Goal: Task Accomplishment & Management: Use online tool/utility

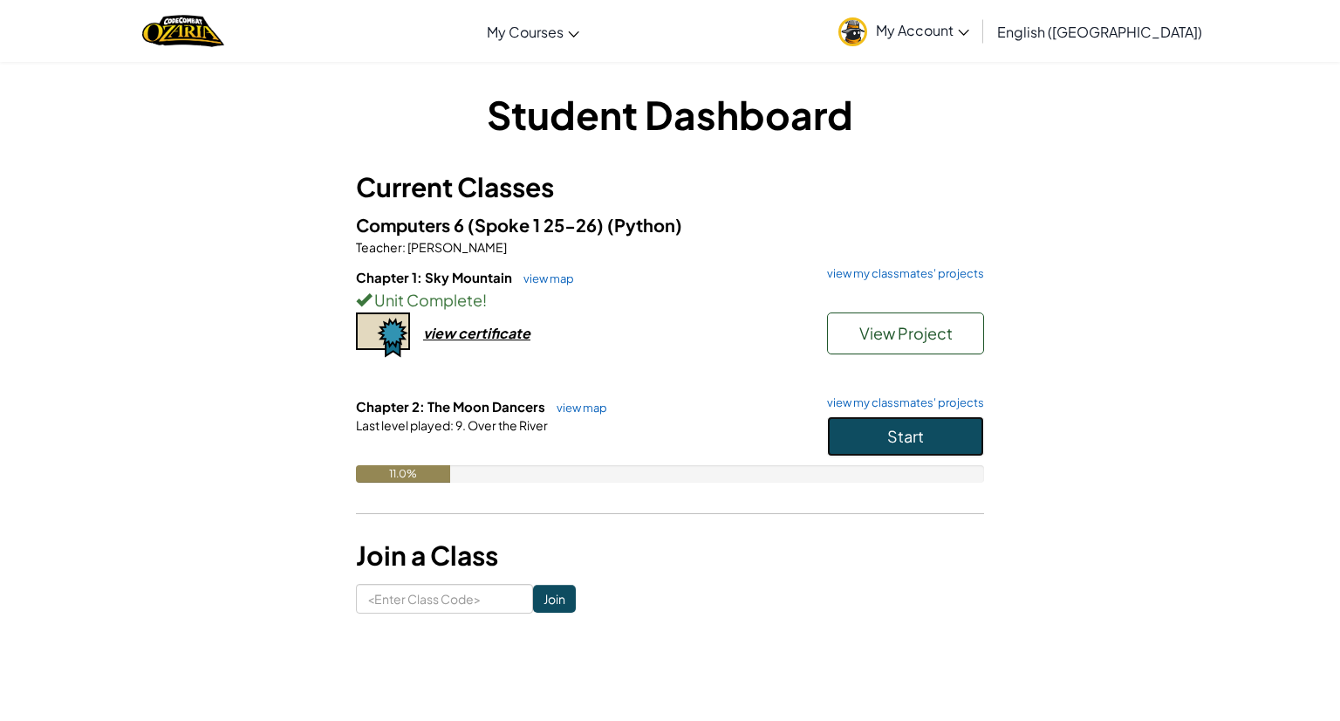
click at [901, 440] on span "Start" at bounding box center [905, 436] width 37 height 20
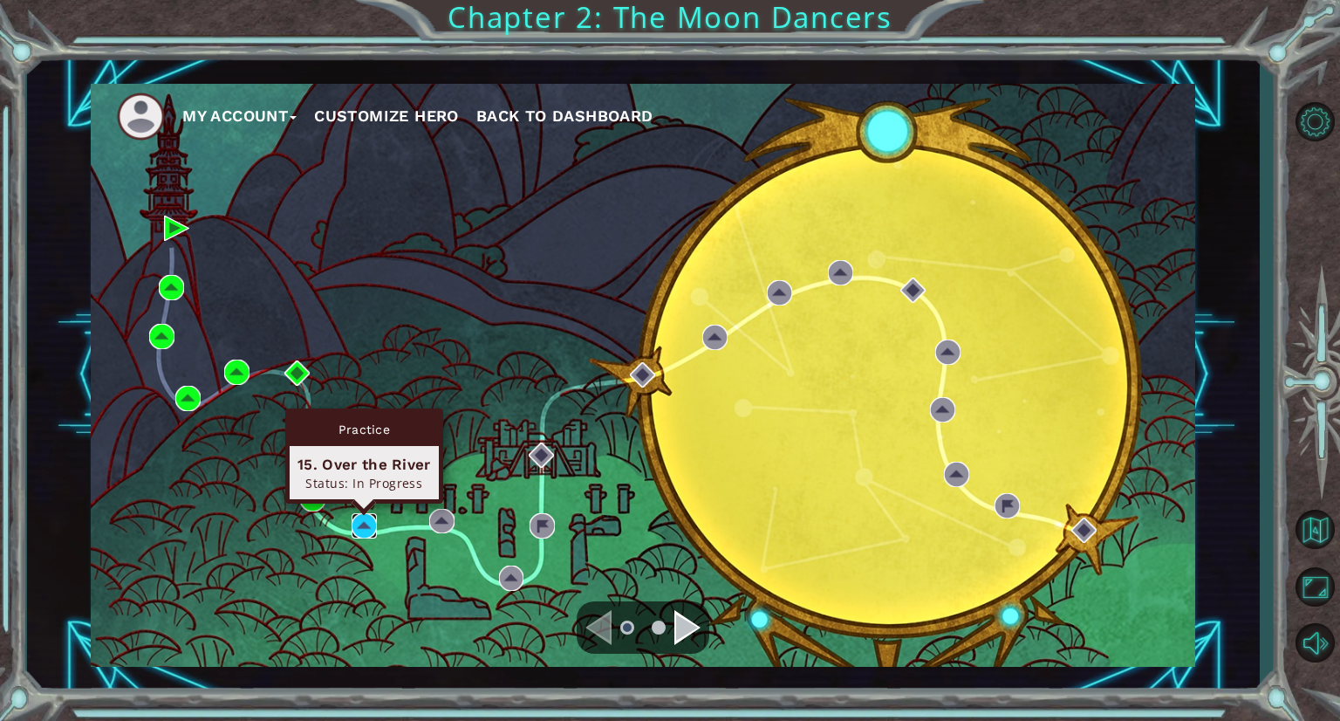
click at [366, 527] on img at bounding box center [364, 525] width 25 height 25
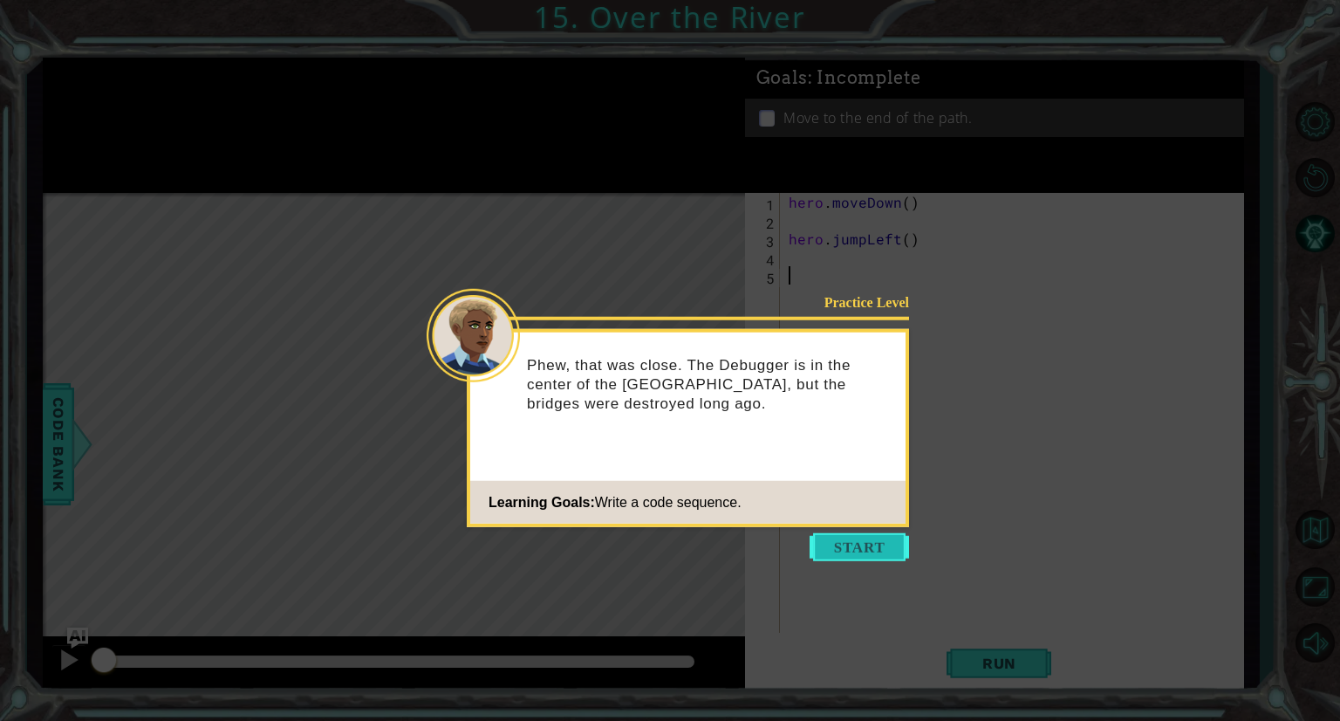
click at [850, 551] on button "Start" at bounding box center [859, 547] width 99 height 28
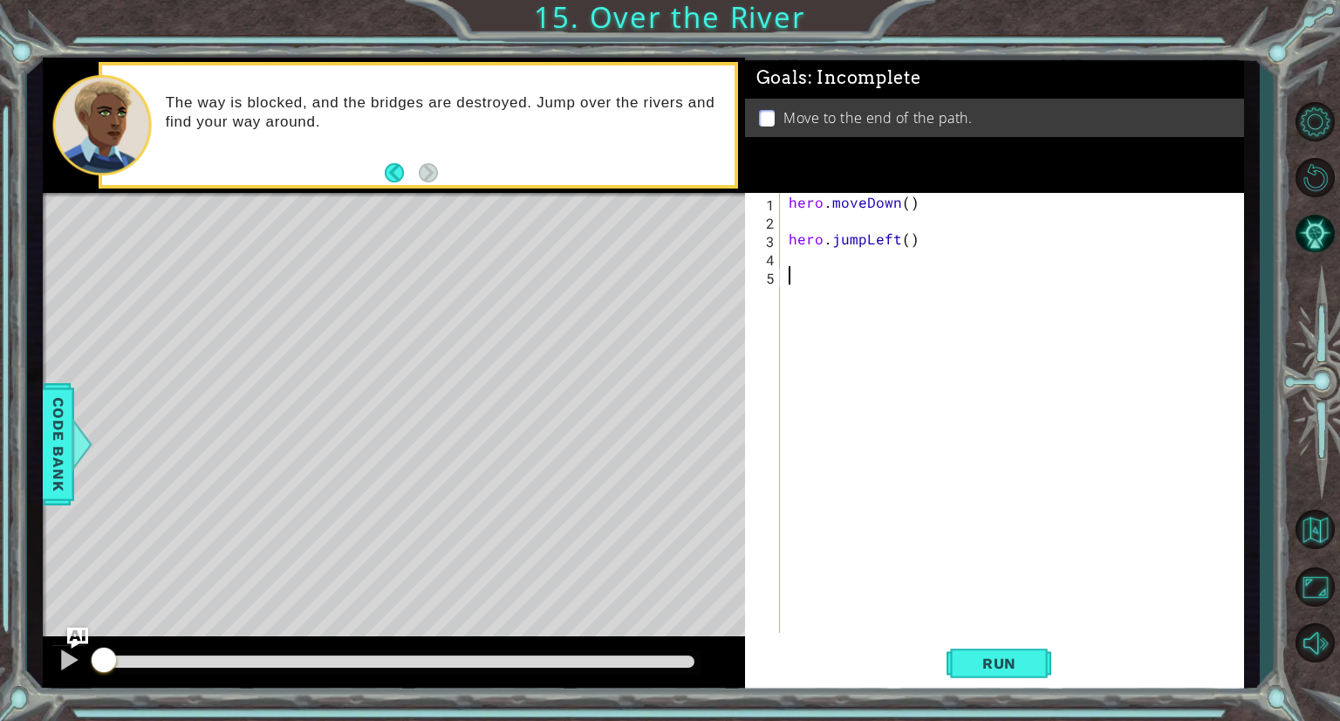
click at [866, 222] on div "hero . moveDown ( ) hero . jumpLeft ( )" at bounding box center [1016, 431] width 462 height 476
type textarea "hero.moveDown()"
click at [861, 250] on div "hero . moveDown ( ) hero . jumpLeft ( )" at bounding box center [1016, 431] width 462 height 476
click at [824, 243] on div "hero . moveDown ( ) hero . jumpLeft ( )" at bounding box center [1016, 431] width 462 height 476
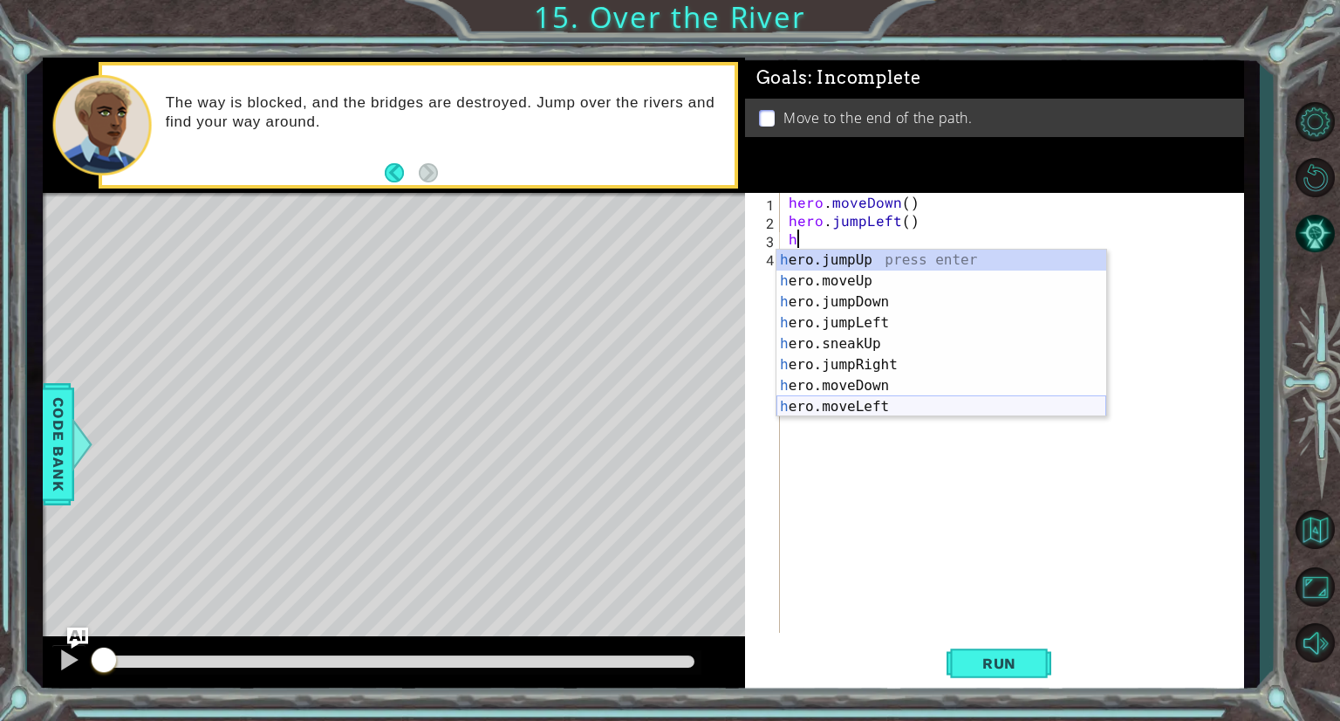
click at [868, 401] on div "h ero.jumpUp press enter h ero.moveUp press enter h ero.jumpDown press enter h …" at bounding box center [941, 354] width 330 height 209
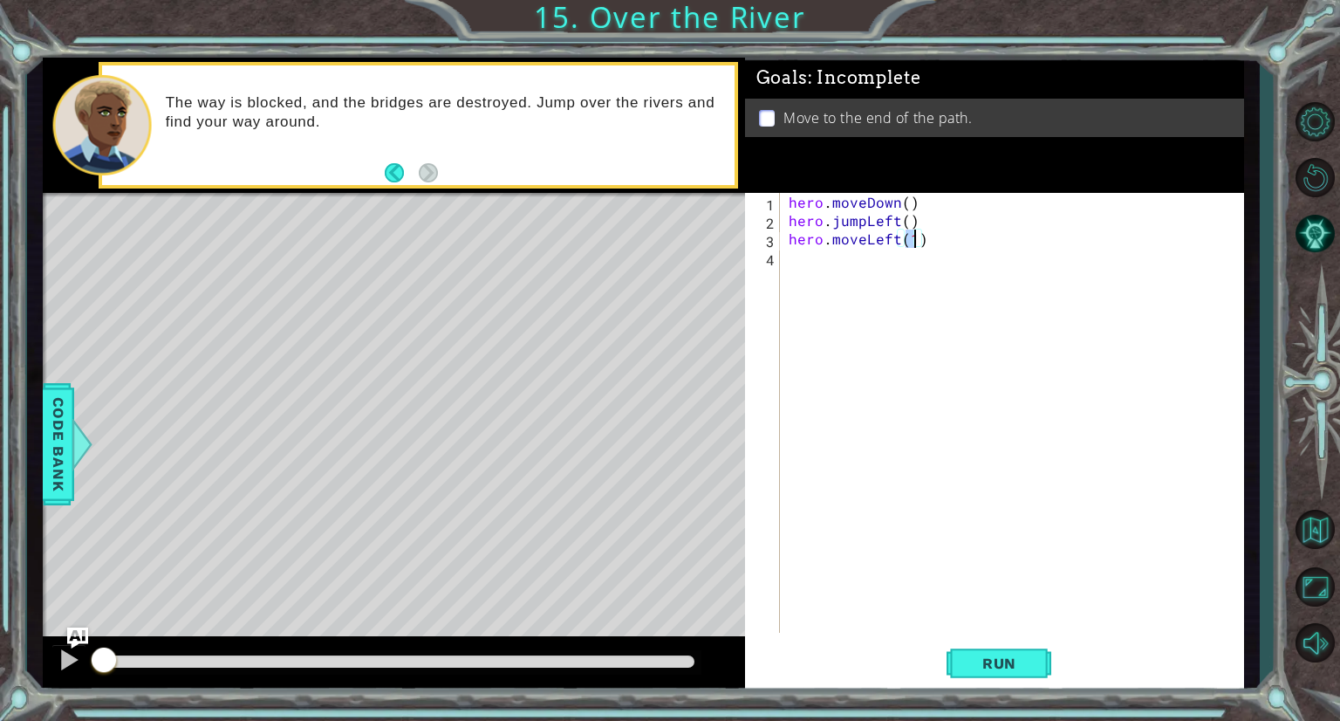
type textarea "hero.moveLeft()"
click at [839, 261] on div "hero . moveDown ( ) hero . jumpLeft ( ) hero . moveLeft ( )" at bounding box center [1016, 431] width 462 height 476
type textarea "h"
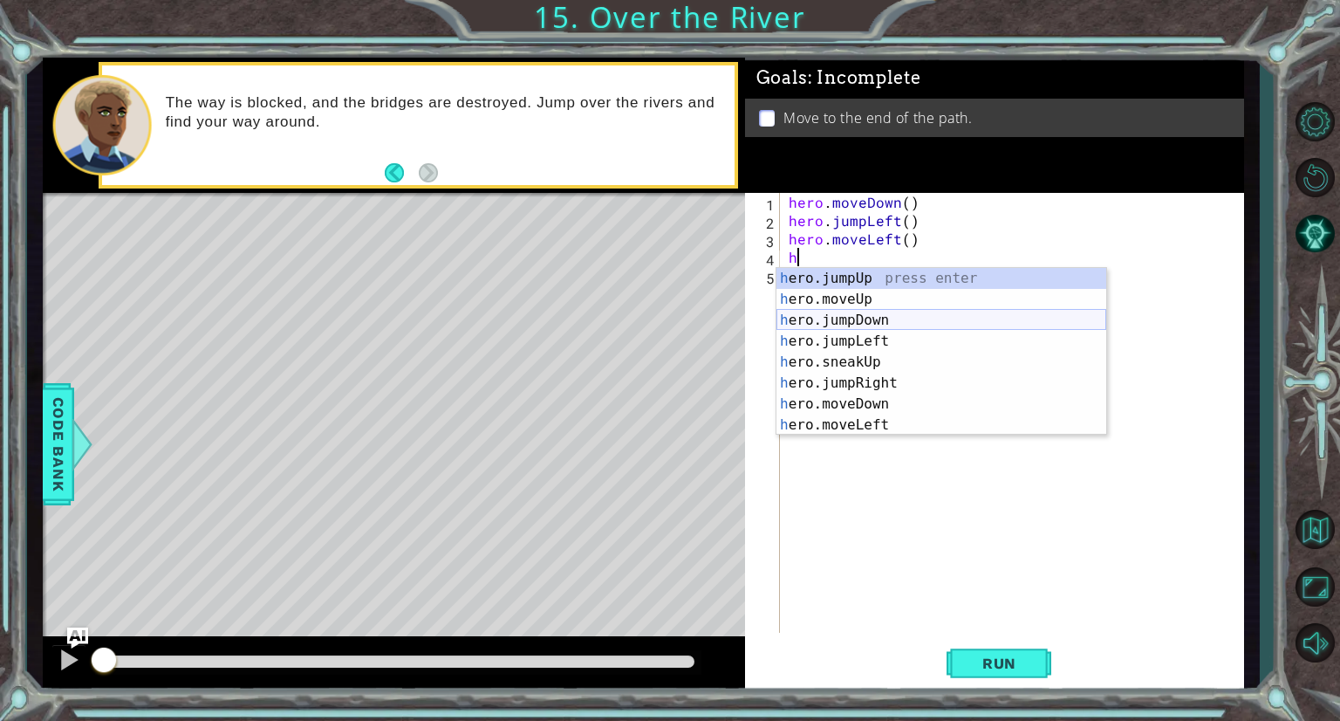
click at [859, 322] on div "h ero.jumpUp press enter h ero.moveUp press enter h ero.jumpDown press enter h …" at bounding box center [941, 372] width 330 height 209
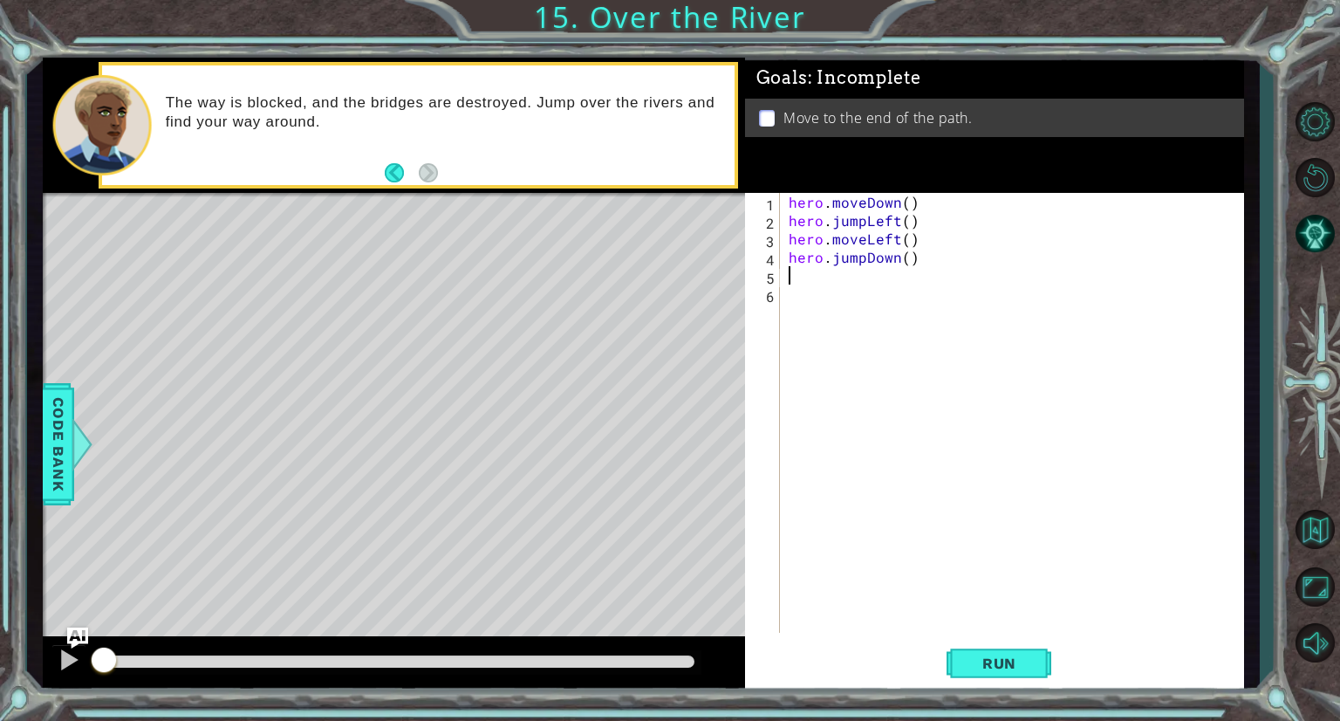
type textarea "h"
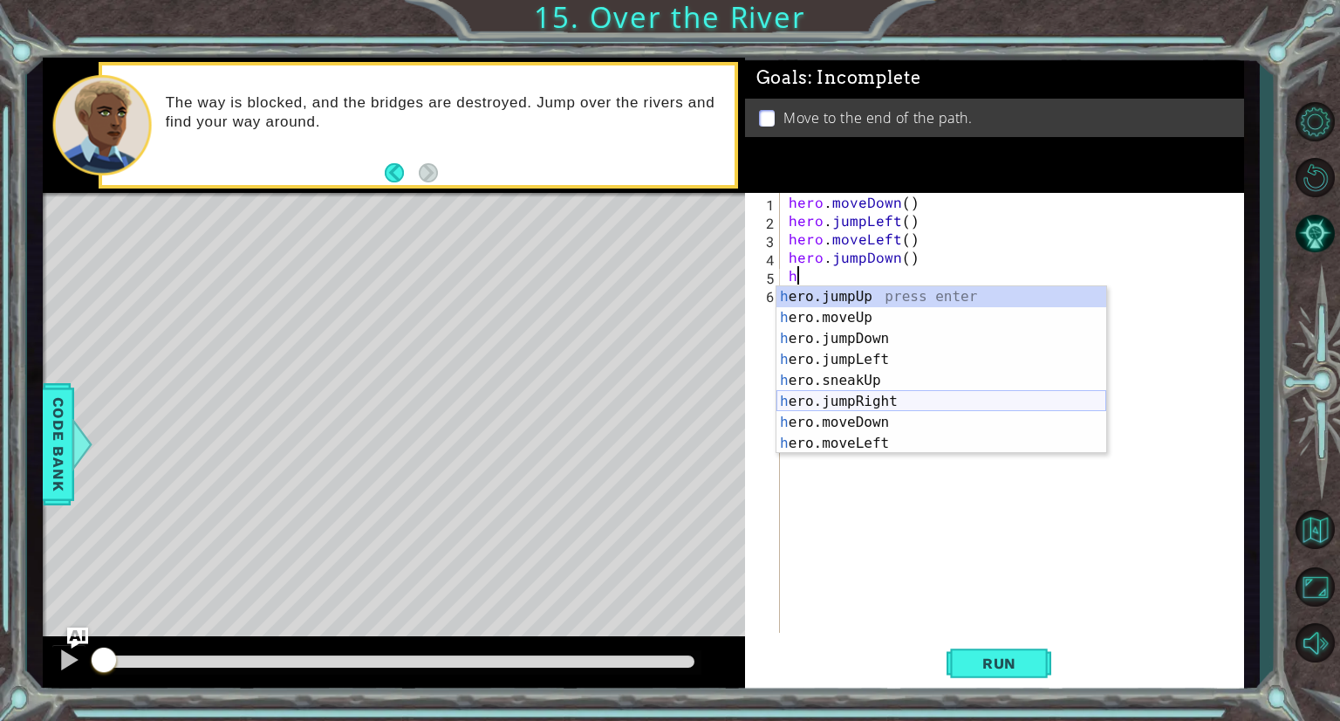
click at [864, 403] on div "h ero.jumpUp press enter h ero.moveUp press enter h ero.jumpDown press enter h …" at bounding box center [941, 390] width 330 height 209
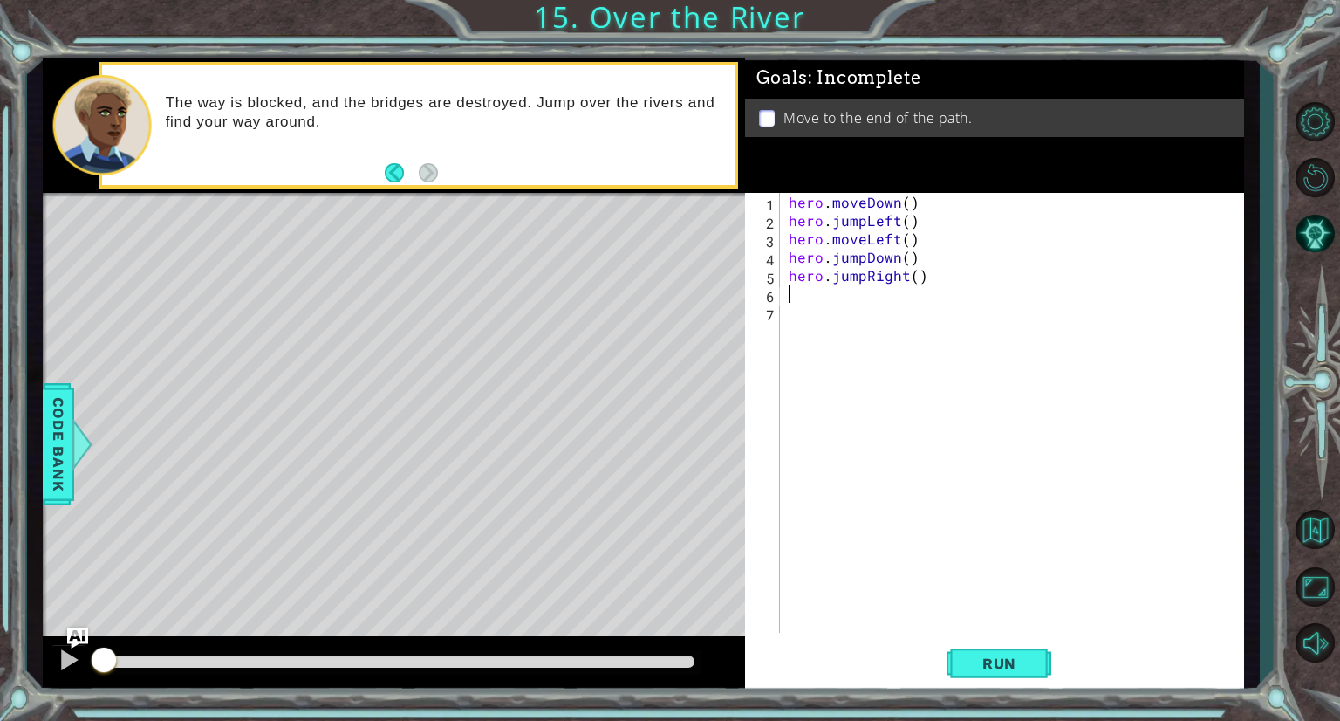
type textarea "h"
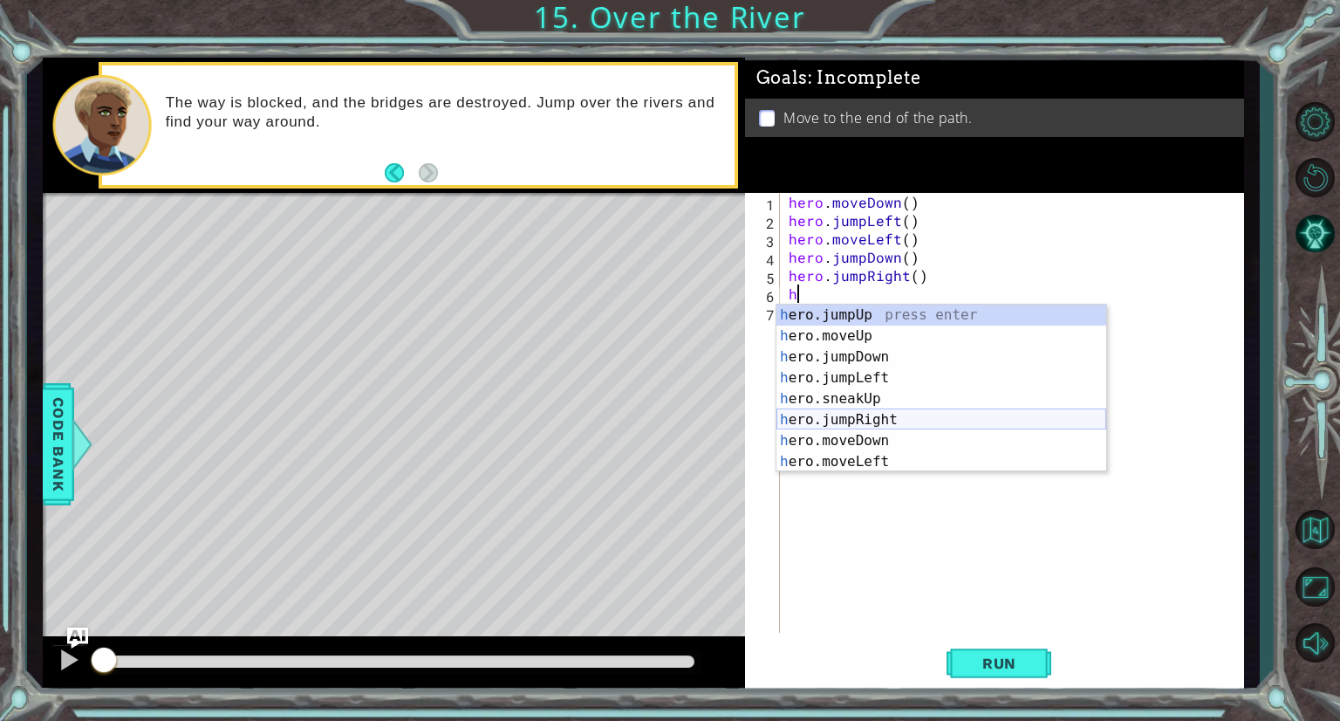
click at [885, 424] on div "h ero.jumpUp press enter h ero.moveUp press enter h ero.jumpDown press enter h …" at bounding box center [941, 408] width 330 height 209
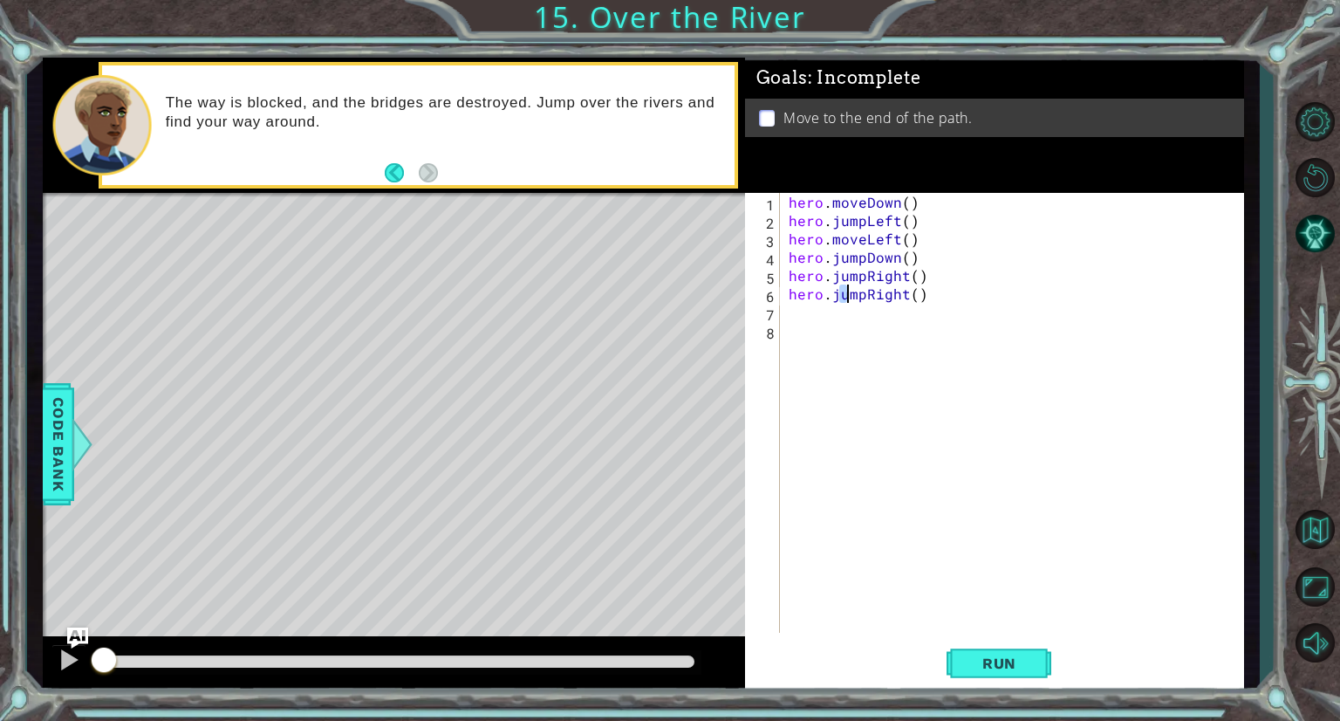
drag, startPoint x: 835, startPoint y: 296, endPoint x: 845, endPoint y: 292, distance: 11.0
click at [845, 292] on div "hero . moveDown ( ) hero . jumpLeft ( ) hero . moveLeft ( ) hero . jumpDown ( )…" at bounding box center [1016, 431] width 462 height 476
click at [834, 293] on div "hero . moveDown ( ) hero . jumpLeft ( ) hero . moveLeft ( ) hero . jumpDown ( )…" at bounding box center [1016, 431] width 462 height 476
drag, startPoint x: 831, startPoint y: 294, endPoint x: 863, endPoint y: 298, distance: 31.7
click at [863, 298] on div "hero . moveDown ( ) hero . jumpLeft ( ) hero . moveLeft ( ) hero . jumpDown ( )…" at bounding box center [1016, 431] width 462 height 476
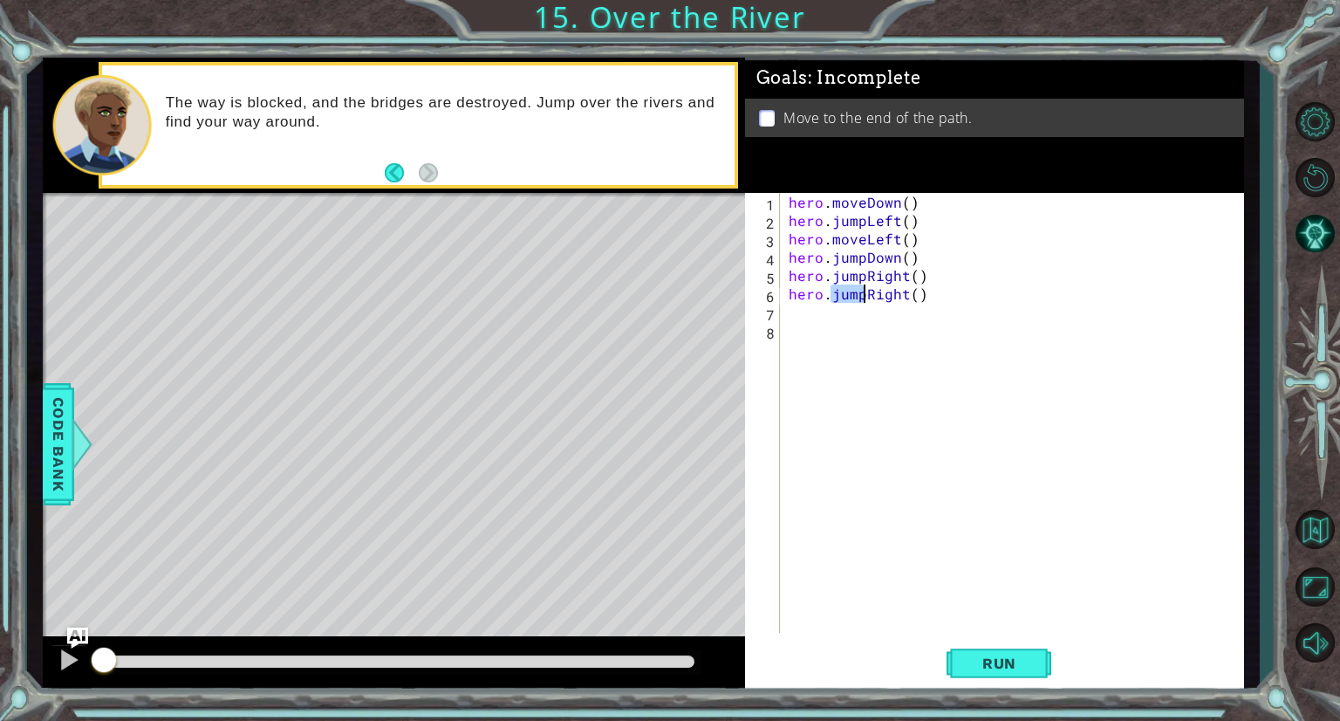
scroll to position [0, 3]
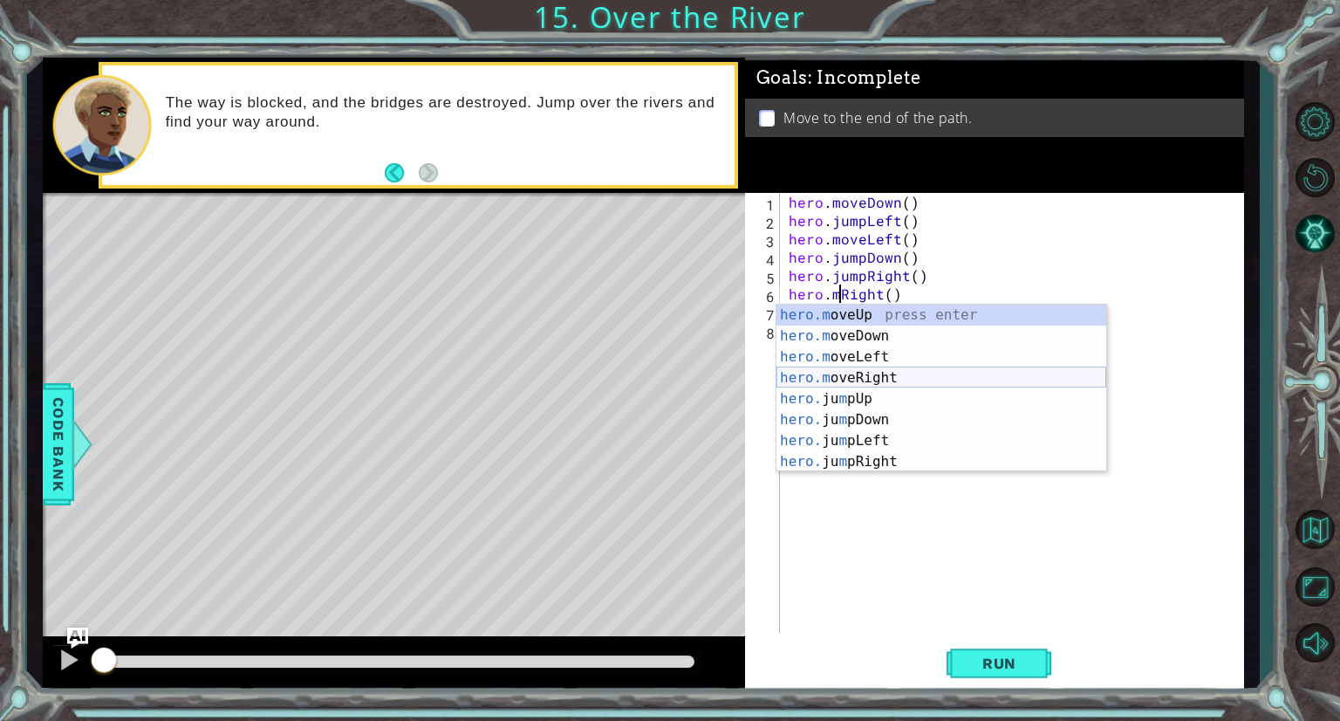
click at [839, 379] on div "hero.m oveUp press enter hero.m oveDown press enter hero.m oveLeft press enter …" at bounding box center [941, 408] width 330 height 209
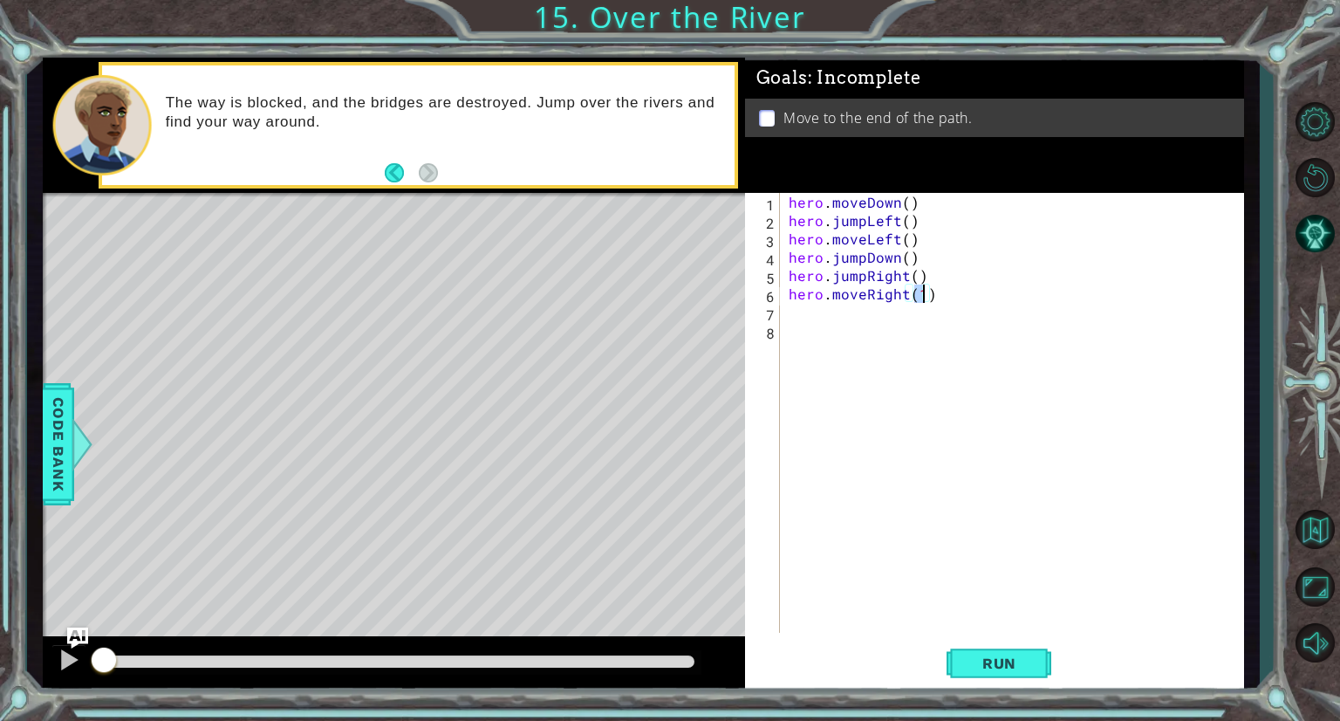
type textarea "hero.moveRight()"
click at [822, 347] on div "hero . moveDown ( ) hero . jumpLeft ( ) hero . moveLeft ( ) hero . jumpDown ( )…" at bounding box center [1016, 431] width 462 height 476
click at [995, 664] on span "Run" at bounding box center [999, 662] width 69 height 17
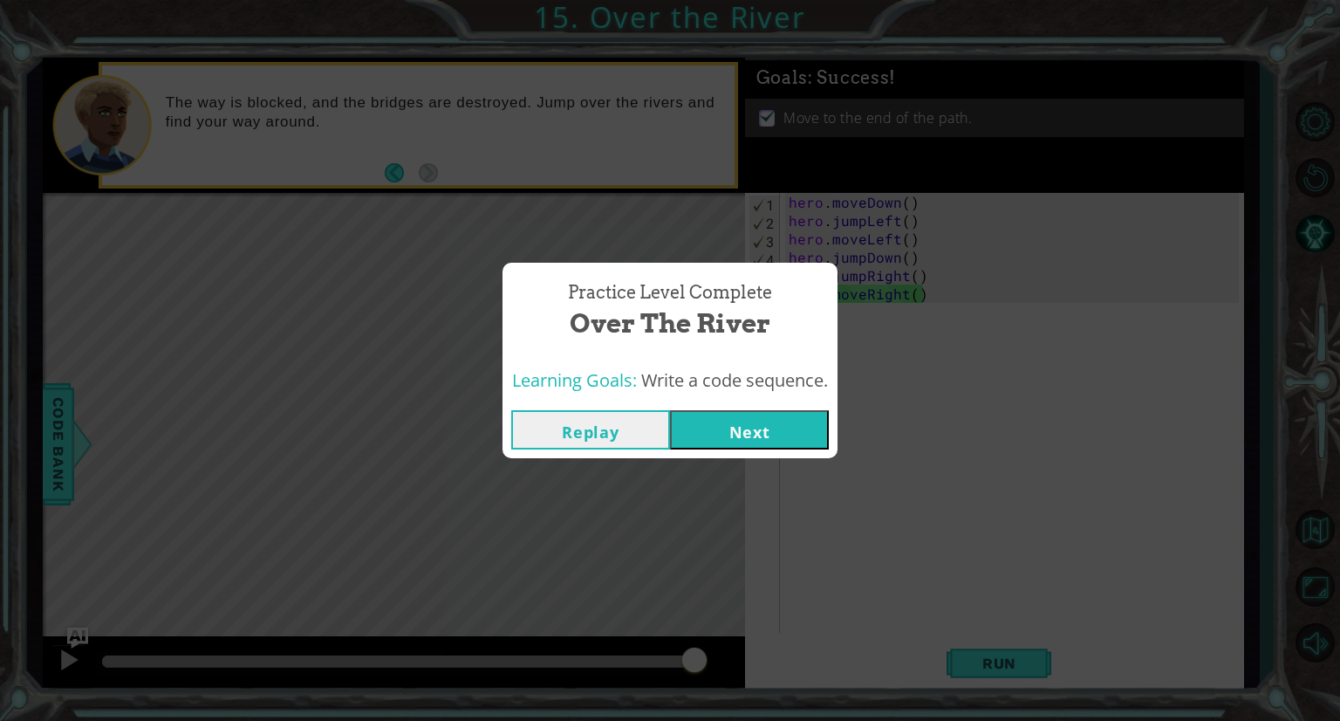
click at [770, 436] on button "Next" at bounding box center [749, 429] width 159 height 39
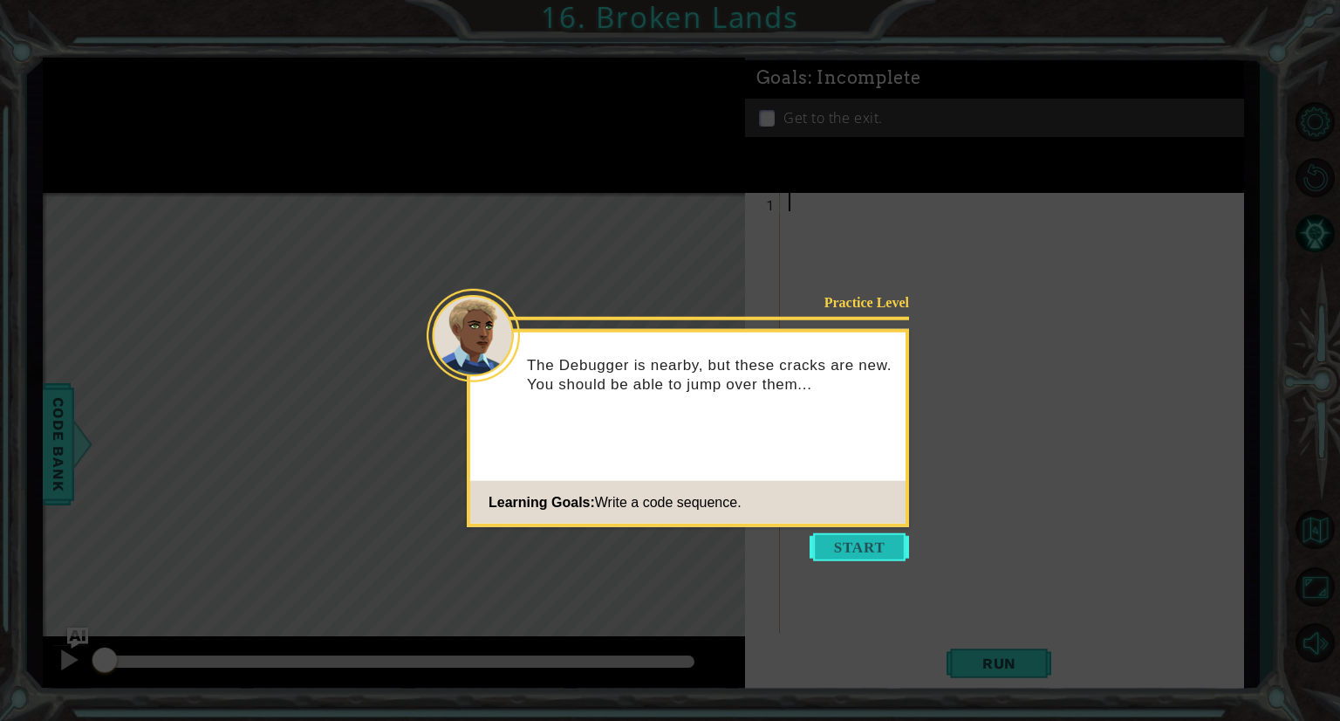
click at [842, 557] on button "Start" at bounding box center [859, 547] width 99 height 28
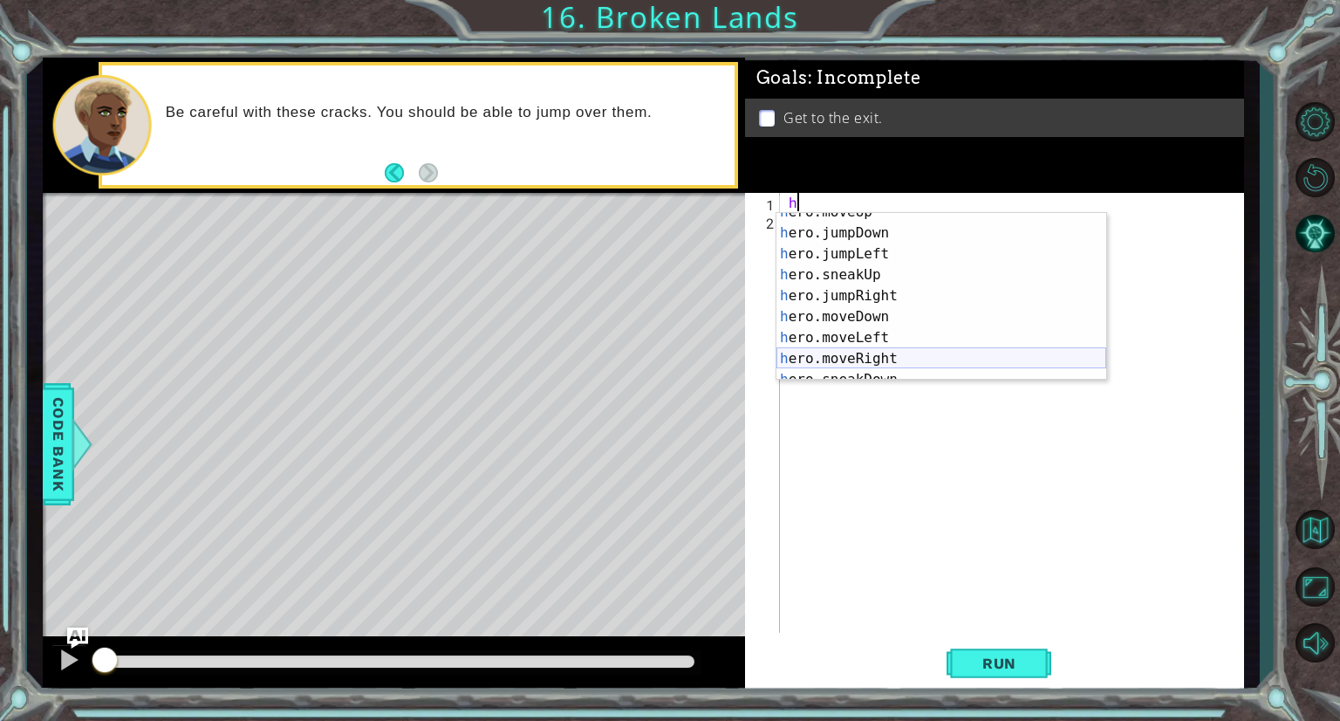
scroll to position [32, 0]
click at [905, 355] on div "h ero.moveUp press enter h ero.jumpDown press enter h ero.jumpLeft press enter …" at bounding box center [941, 306] width 330 height 209
type textarea "hero.moveRight(1)"
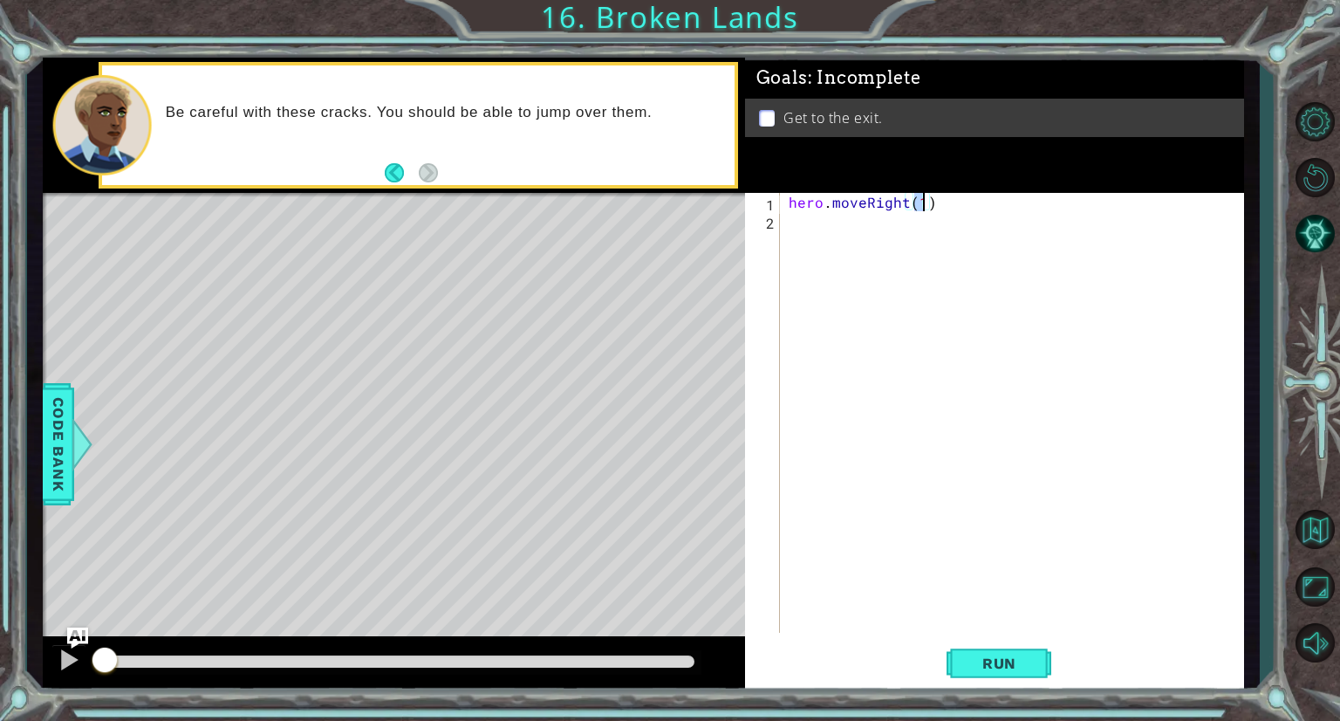
click at [842, 225] on div "hero . moveRight ( 1 )" at bounding box center [1016, 431] width 462 height 476
type textarea "h"
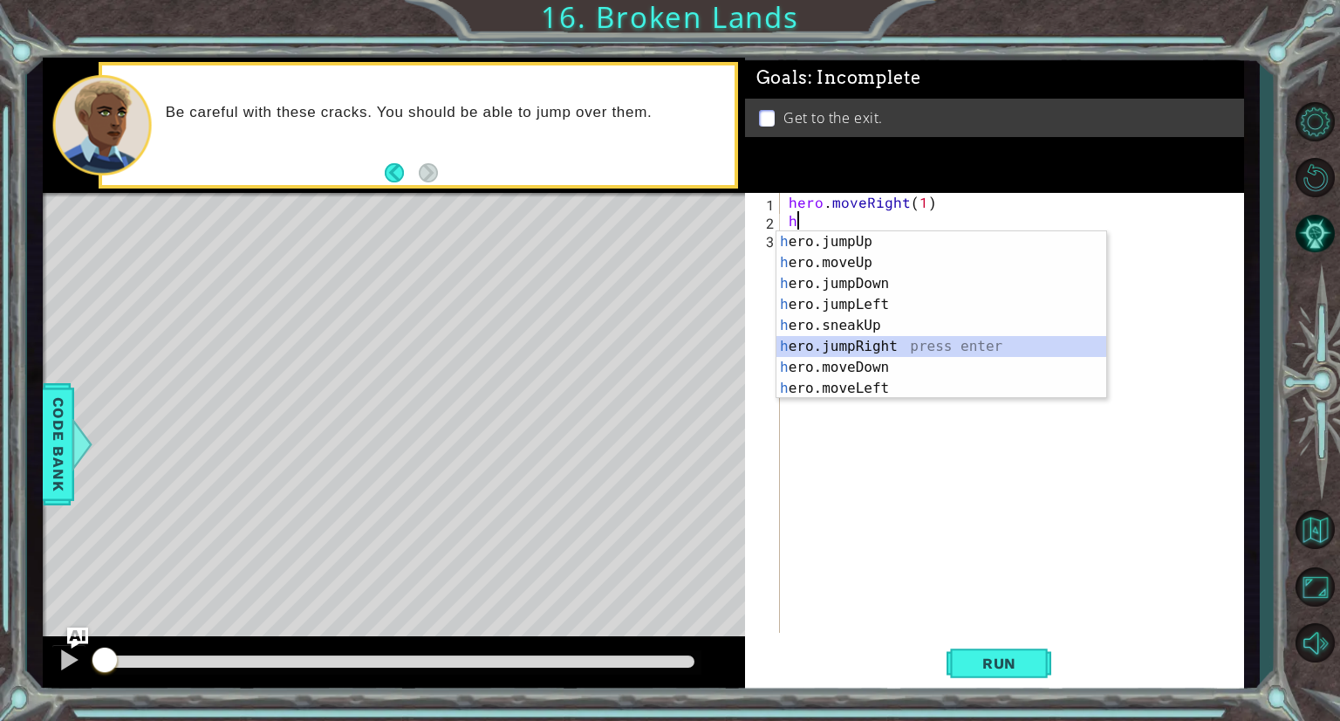
click at [903, 347] on div "h ero.jumpUp press enter h ero.moveUp press enter h ero.jumpDown press enter h …" at bounding box center [941, 335] width 330 height 209
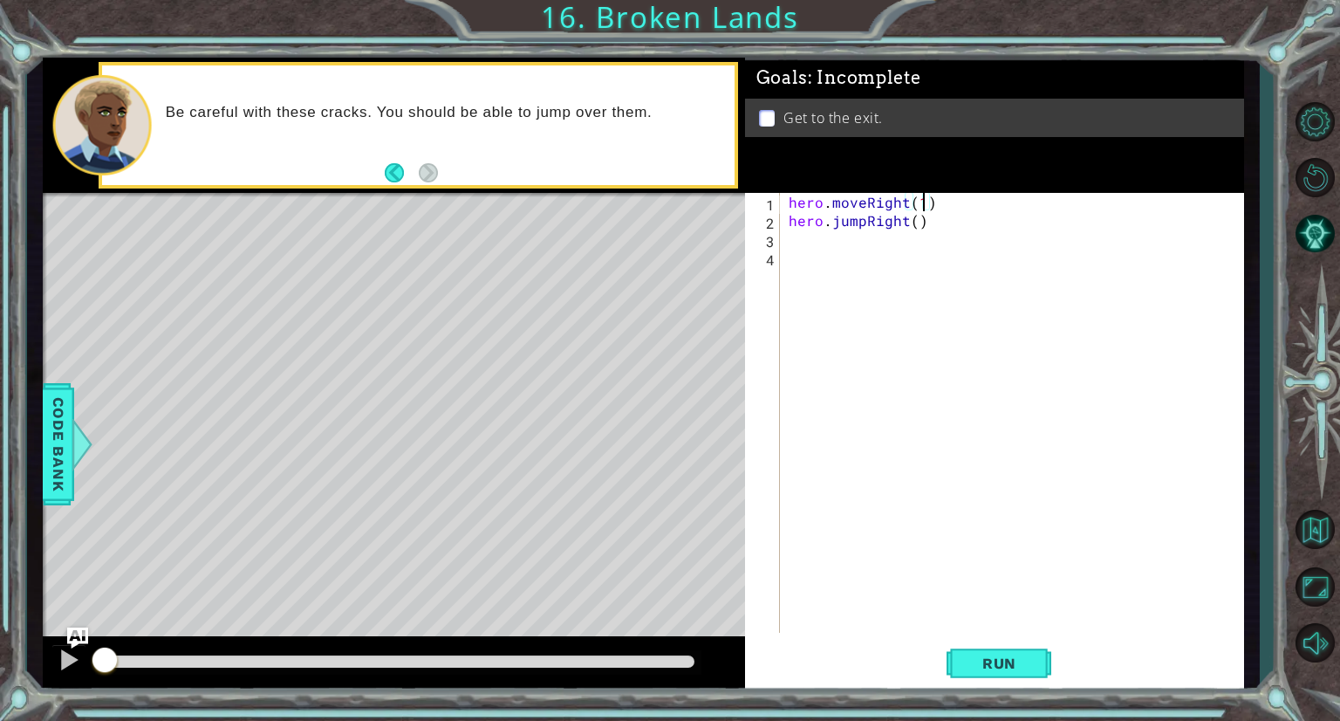
click at [919, 208] on div "hero . moveRight ( 1 ) hero . jumpRight ( )" at bounding box center [1016, 431] width 462 height 476
type textarea "hero.moveRight()"
click at [846, 248] on div "hero . moveRight ( ) hero . jumpRight ( )" at bounding box center [1016, 431] width 462 height 476
click at [840, 234] on div "hero . moveRight ( ) hero . jumpRight ( )" at bounding box center [1016, 431] width 462 height 476
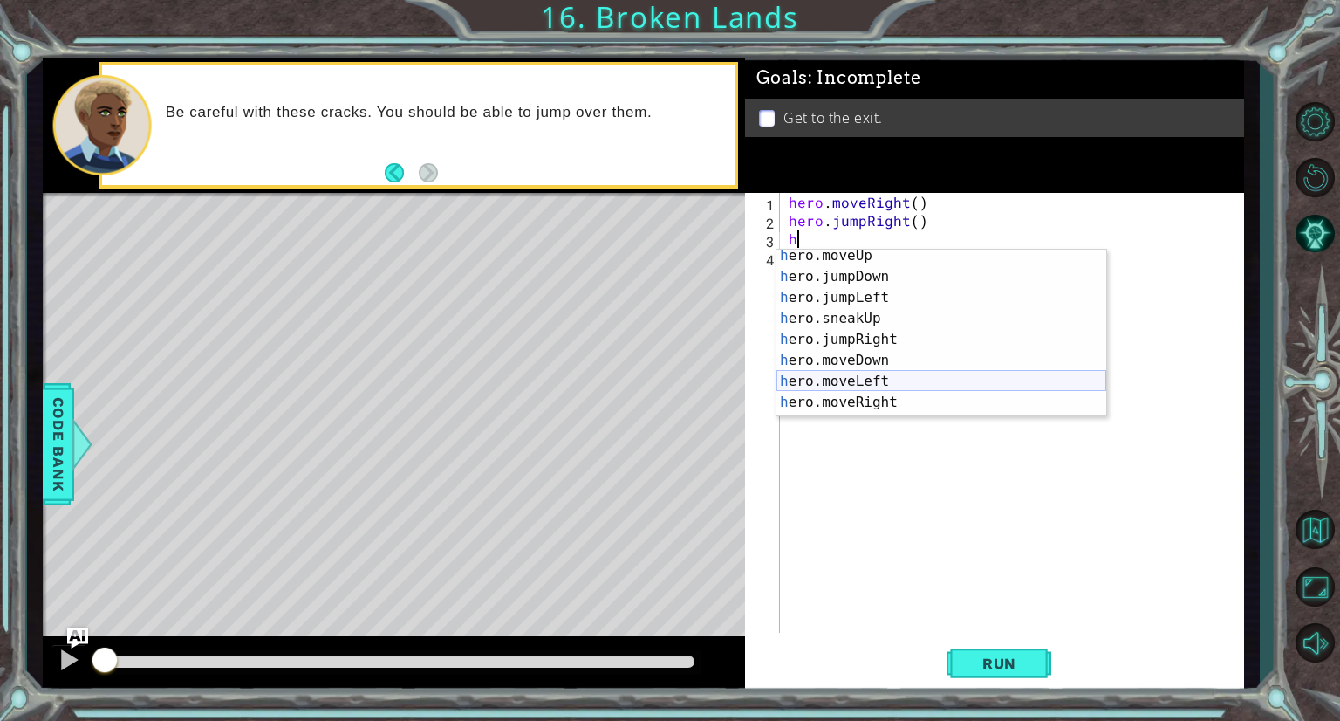
scroll to position [30, 0]
click at [919, 395] on div "h ero.moveUp press enter h ero.jumpDown press enter h ero.jumpLeft press enter …" at bounding box center [941, 345] width 330 height 209
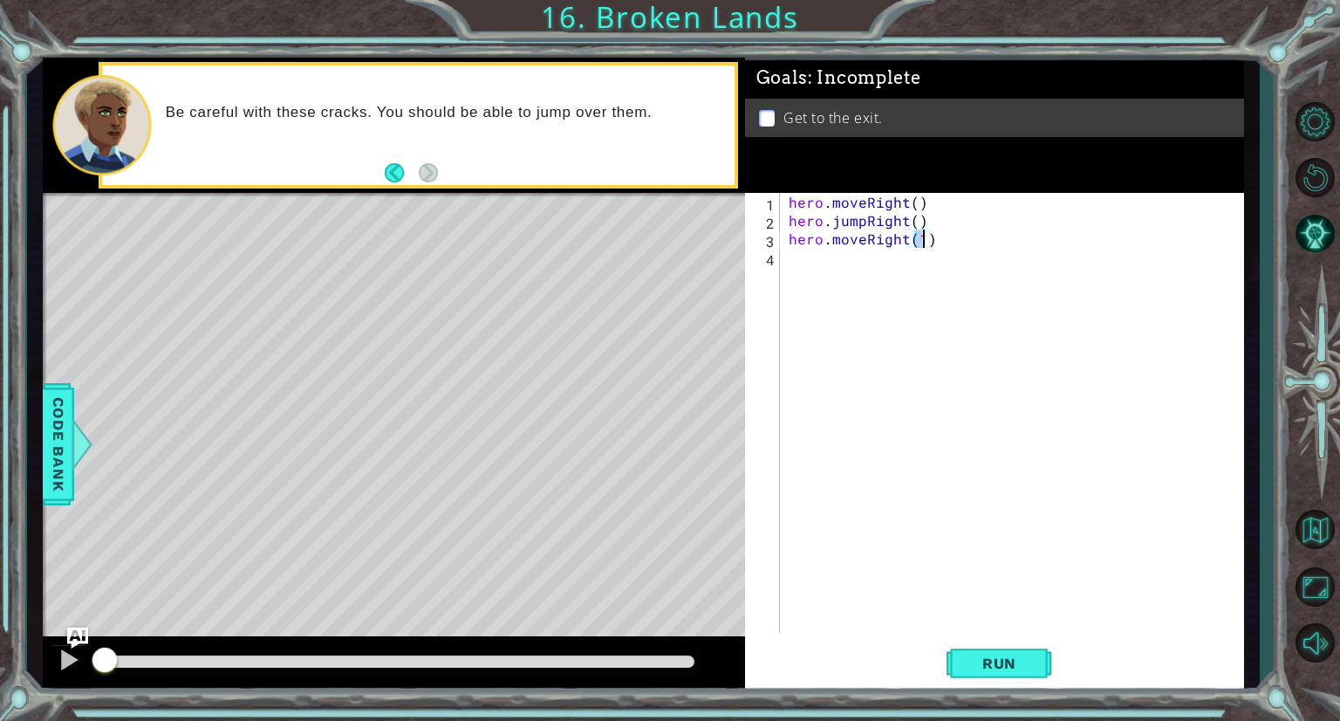
type textarea "hero.moveRight()"
click at [887, 269] on div "hero . moveRight ( ) hero . jumpRight ( ) hero . moveRight ( )" at bounding box center [1016, 431] width 462 height 476
type textarea "h"
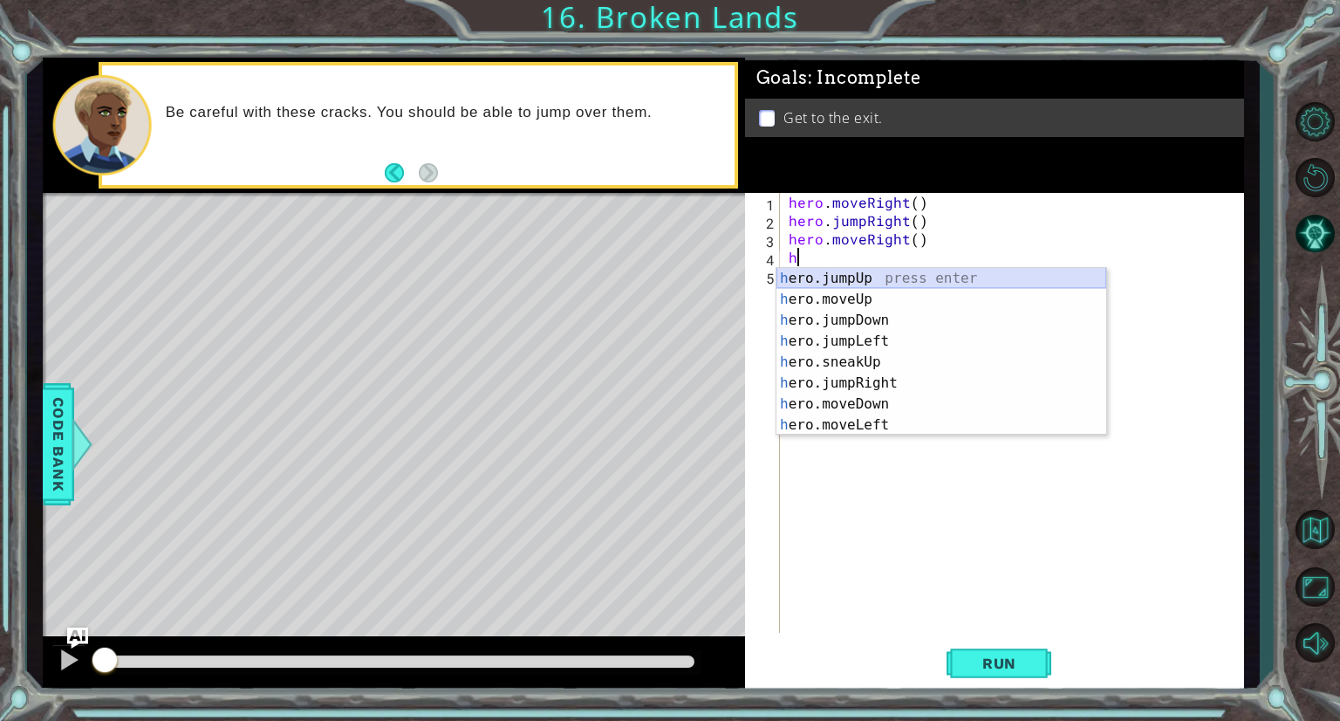
click at [916, 278] on div "h ero.jumpUp press enter h ero.moveUp press enter h ero.jumpDown press enter h …" at bounding box center [941, 372] width 330 height 209
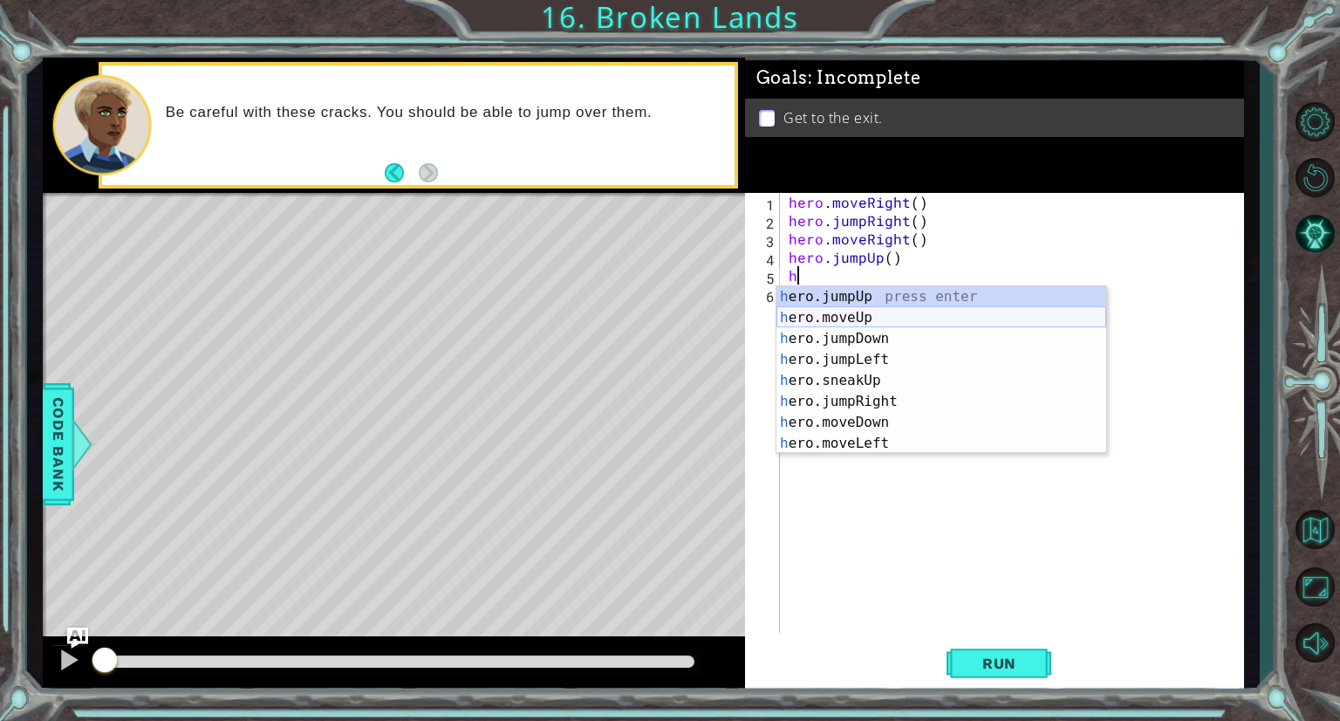
click at [905, 316] on div "h ero.jumpUp press enter h ero.moveUp press enter h ero.jumpDown press enter h …" at bounding box center [941, 390] width 330 height 209
type textarea "hero.moveUp(1)"
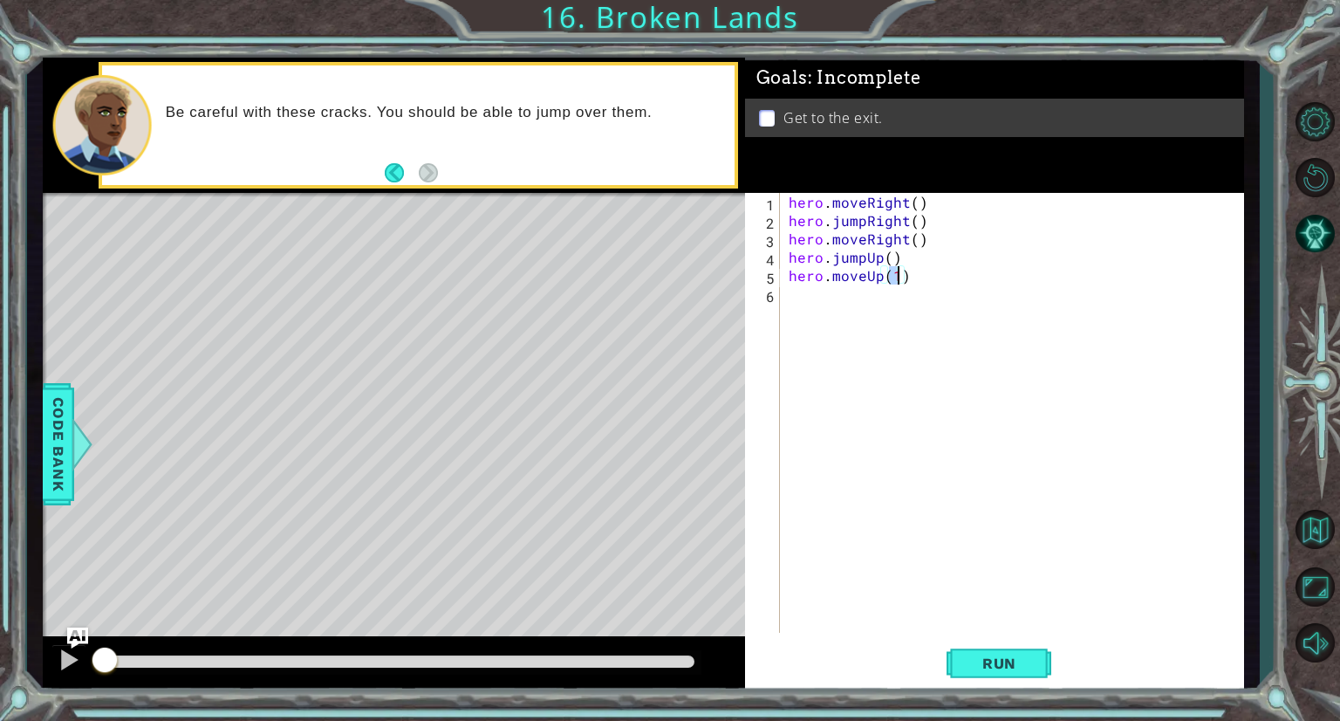
click at [905, 316] on div "hero . moveRight ( ) hero . jumpRight ( ) hero . moveRight ( ) hero . jumpUp ( …" at bounding box center [1016, 431] width 462 height 476
click at [897, 276] on div "hero . moveRight ( ) hero . jumpRight ( ) hero . moveRight ( ) hero . jumpUp ( …" at bounding box center [1016, 431] width 462 height 476
type textarea "hero.moveUp()"
click at [890, 300] on div "hero . moveRight ( ) hero . jumpRight ( ) hero . moveRight ( ) hero . jumpUp ( …" at bounding box center [1016, 431] width 462 height 476
click at [966, 669] on span "Run" at bounding box center [999, 662] width 69 height 17
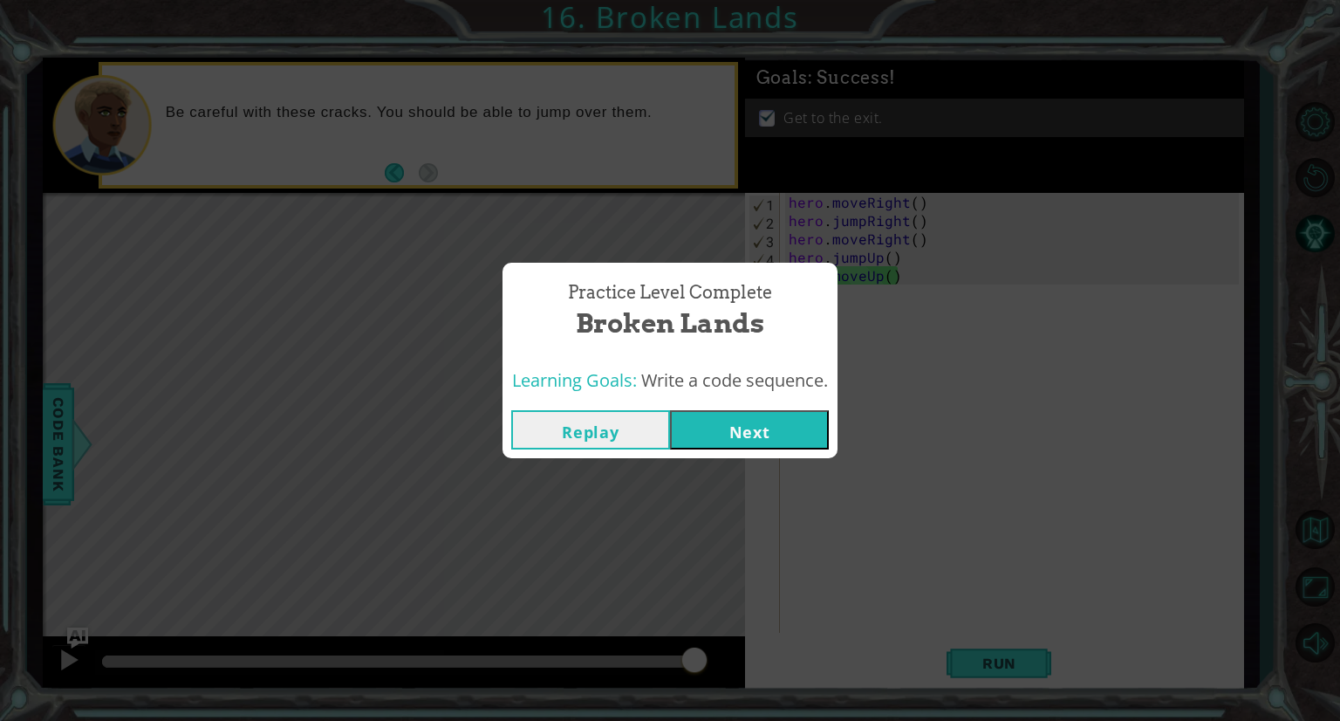
click at [784, 431] on button "Next" at bounding box center [749, 429] width 159 height 39
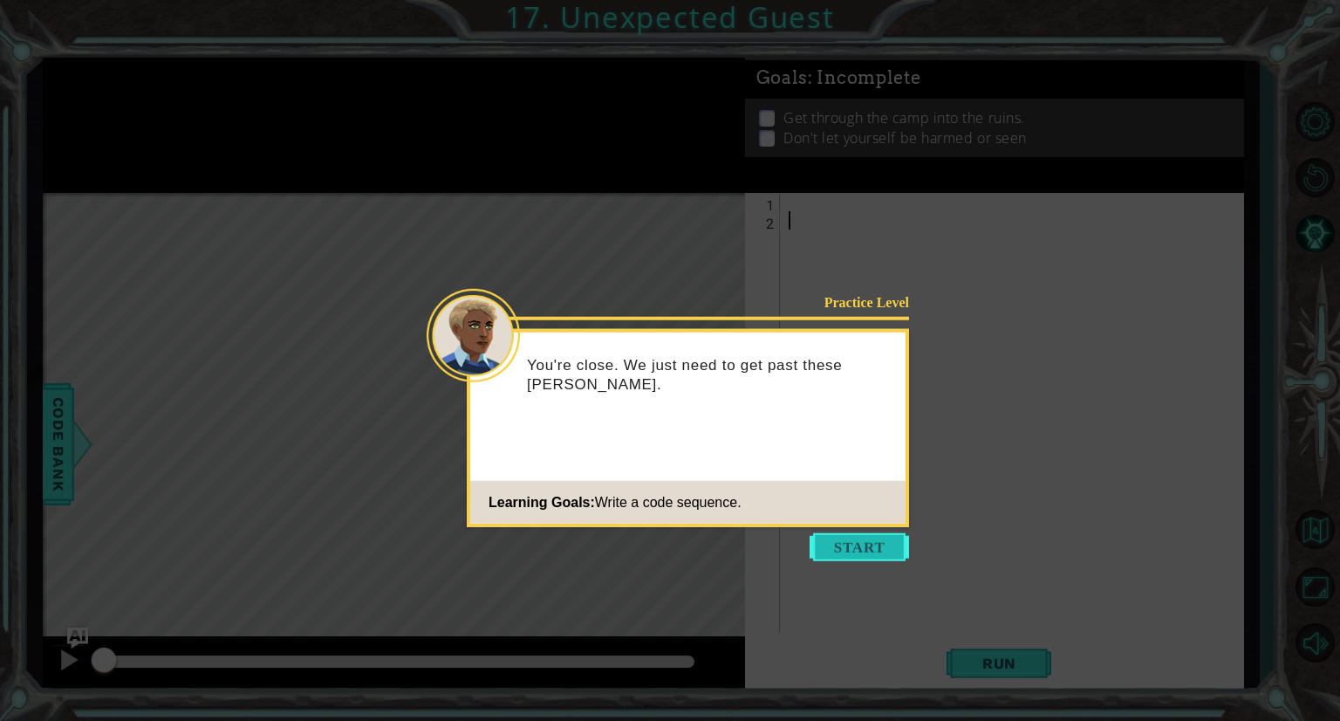
click at [848, 547] on button "Start" at bounding box center [859, 547] width 99 height 28
